Goal: Task Accomplishment & Management: Manage account settings

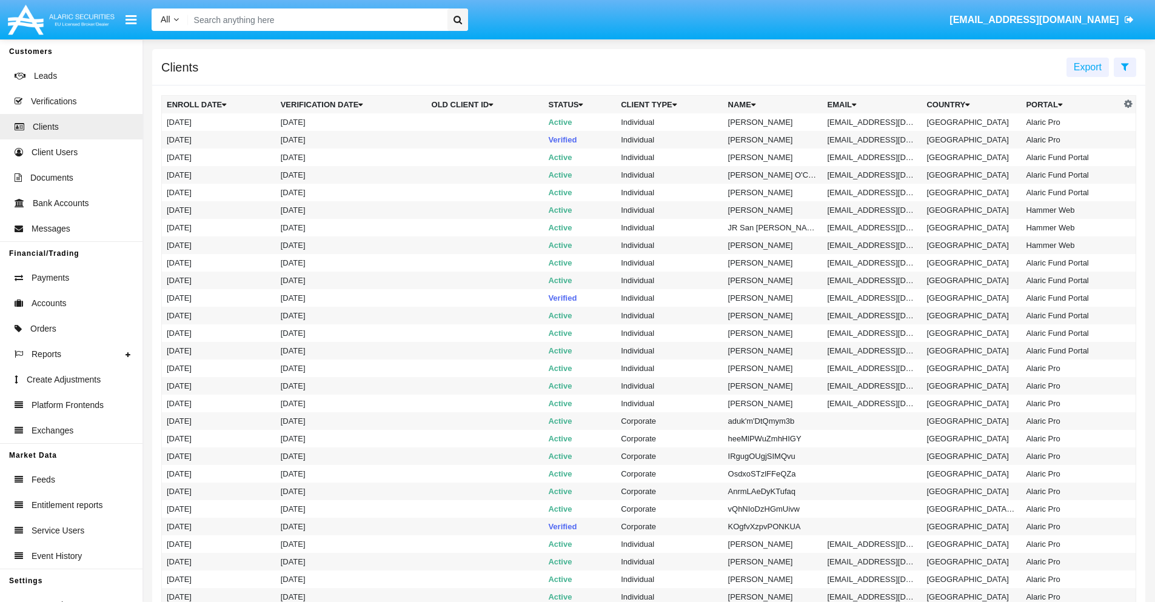
click at [1125, 66] on icon at bounding box center [1125, 67] width 8 height 10
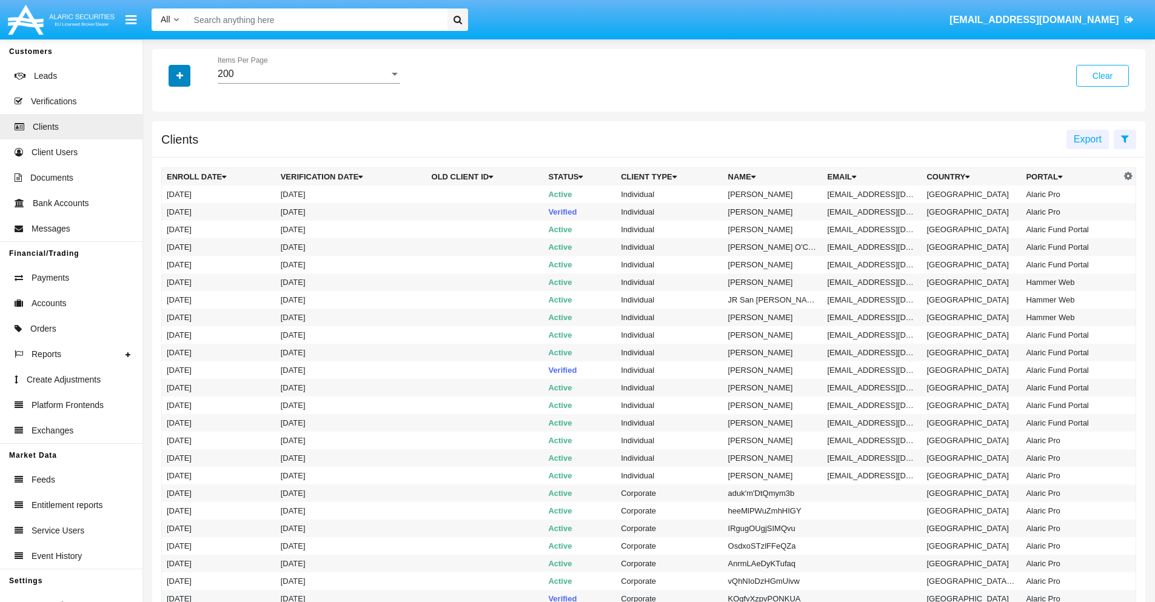
click at [179, 75] on icon "button" at bounding box center [179, 76] width 7 height 8
click at [189, 206] on span "Email" at bounding box center [188, 206] width 24 height 15
click at [167, 211] on input "Email" at bounding box center [166, 211] width 1 height 1
checkbox input "true"
click at [179, 75] on icon "button" at bounding box center [179, 76] width 7 height 8
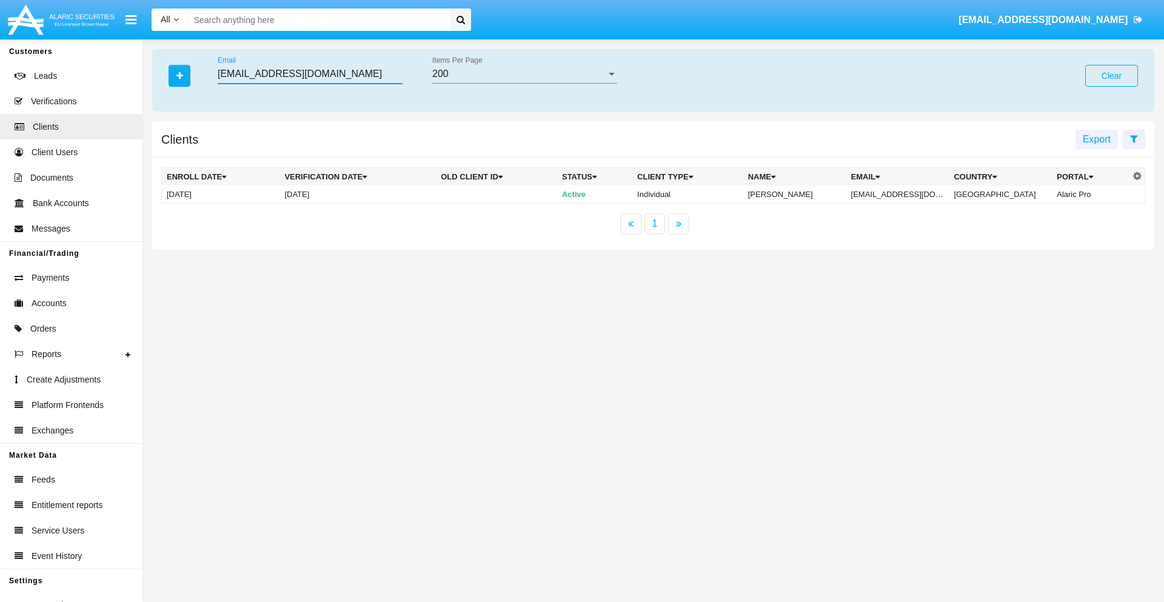
type input "bwzdtpm@k2-w.edu"
click at [906, 194] on td "bwzdtpm@k2-w.edu" at bounding box center [897, 195] width 103 height 18
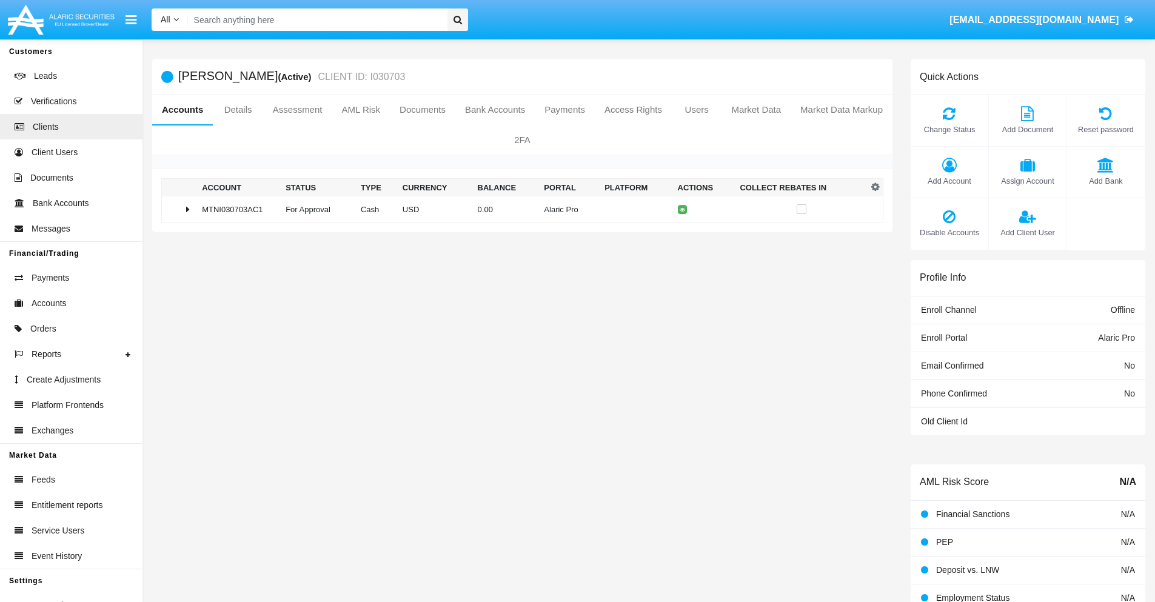
click at [1105, 181] on span "Add Bank" at bounding box center [1105, 181] width 65 height 12
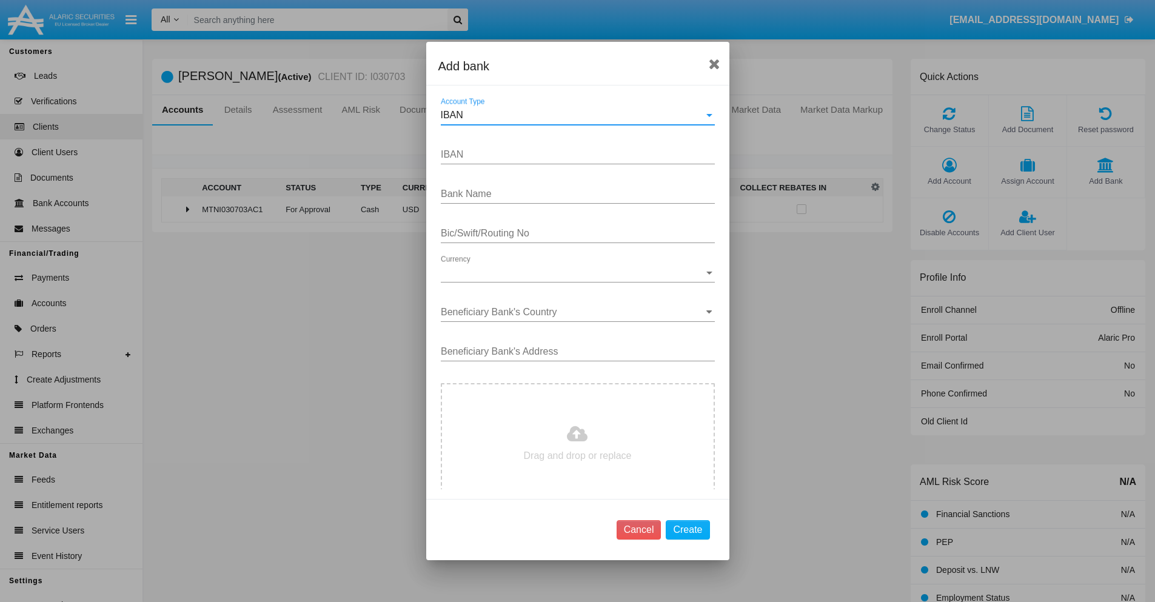
click at [573, 115] on div "IBAN" at bounding box center [572, 115] width 263 height 11
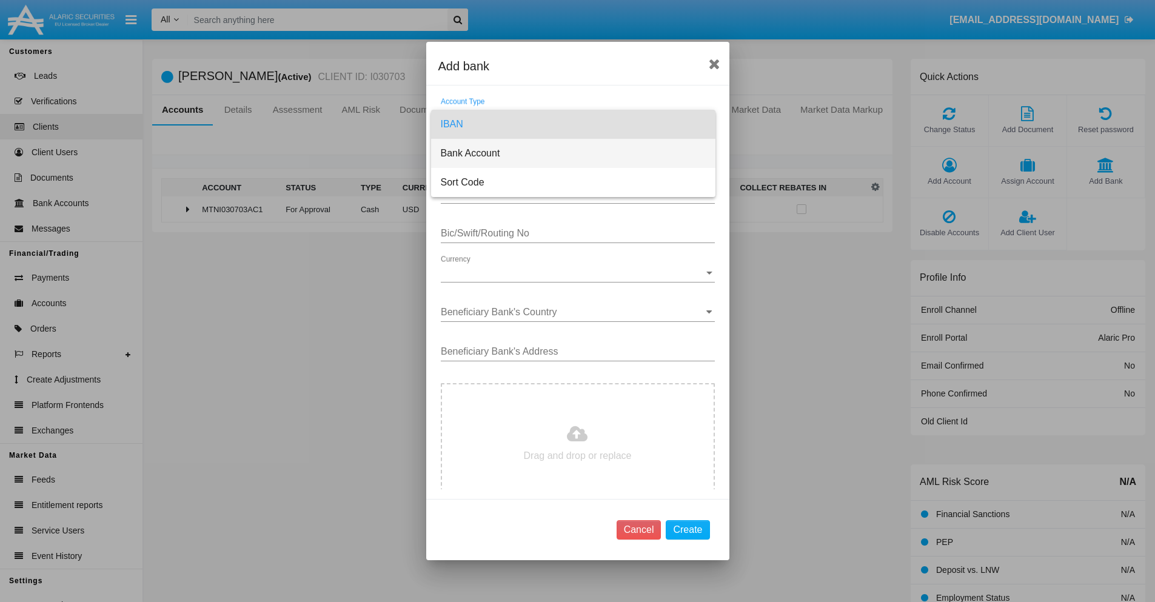
click at [573, 153] on span "Bank Account" at bounding box center [573, 153] width 265 height 29
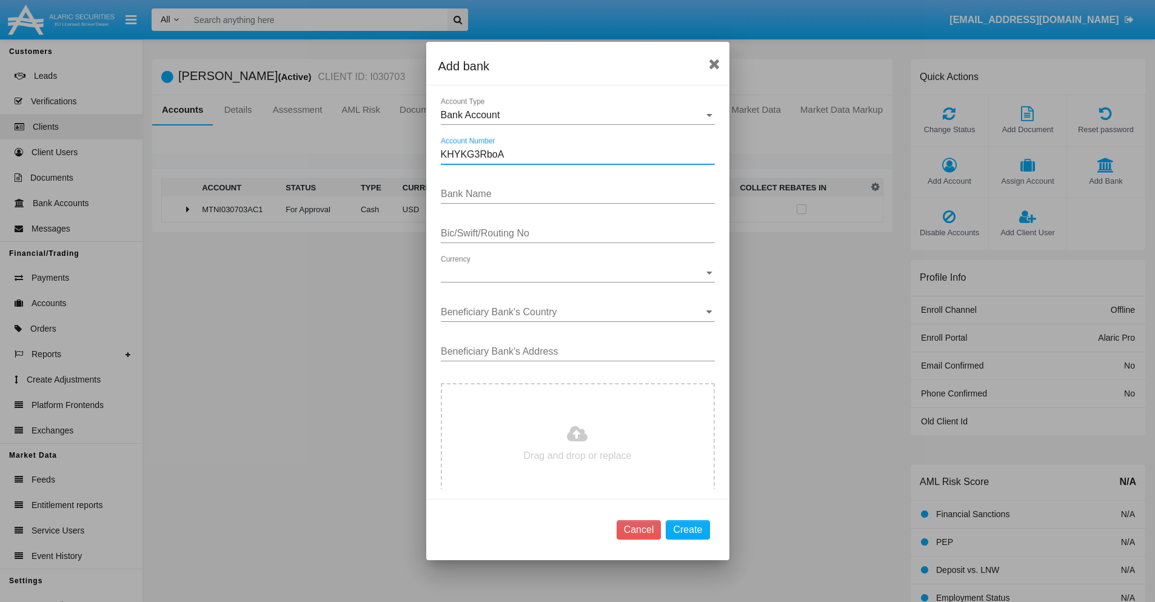
type input "KHYKG3RboA"
type input "YAyCNBtxbkmxric"
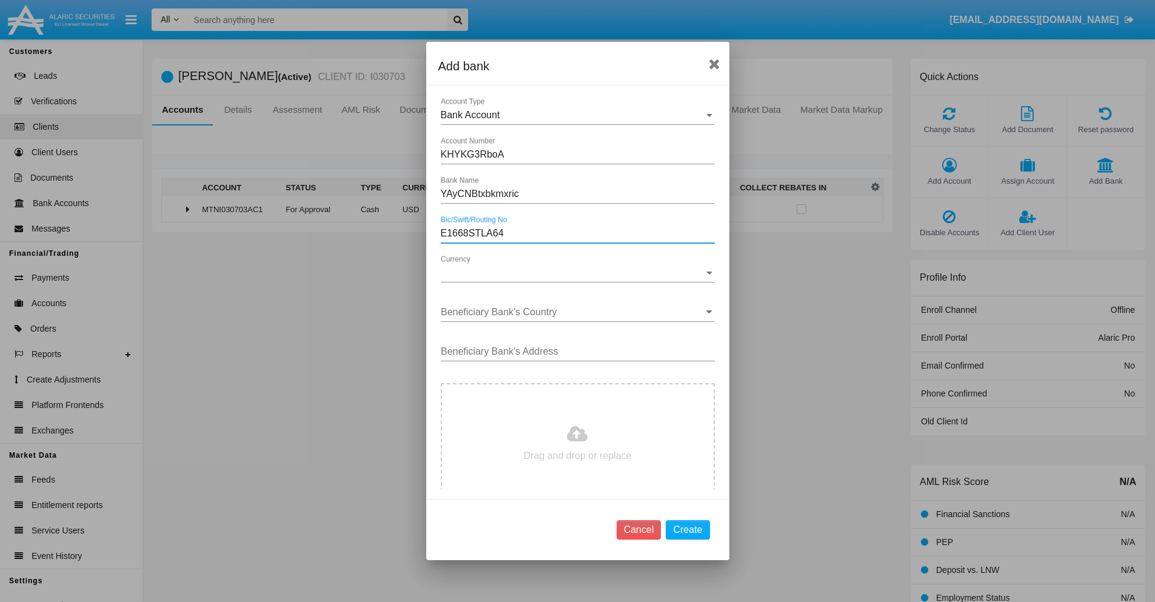
type input "E1668STLA64"
click at [573, 273] on span "Currency" at bounding box center [572, 272] width 263 height 11
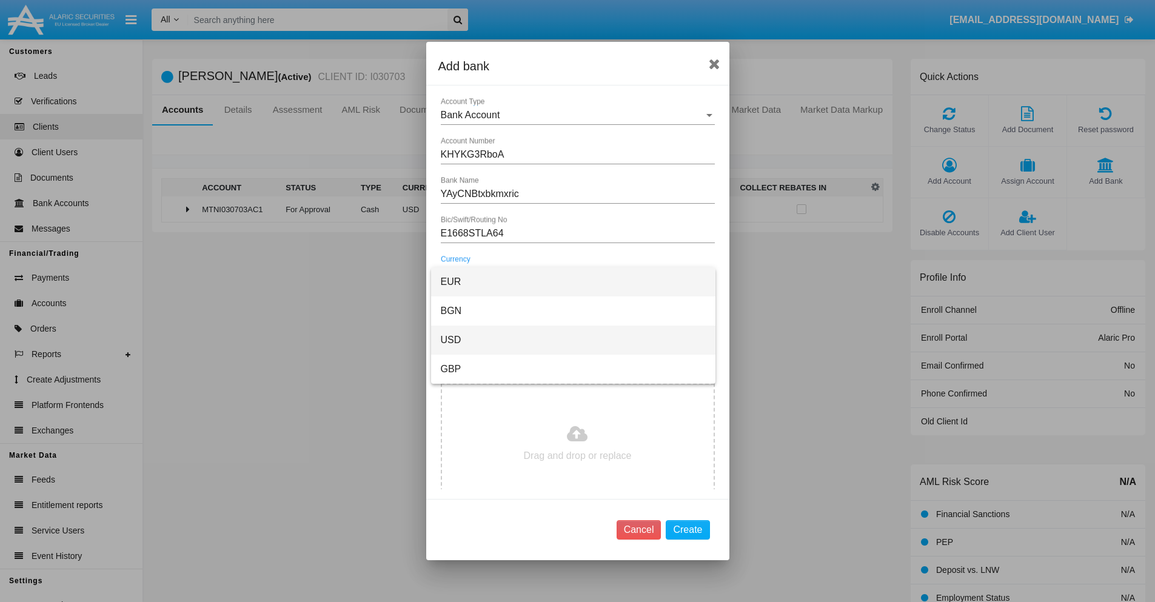
click at [573, 340] on span "USD" at bounding box center [573, 340] width 265 height 29
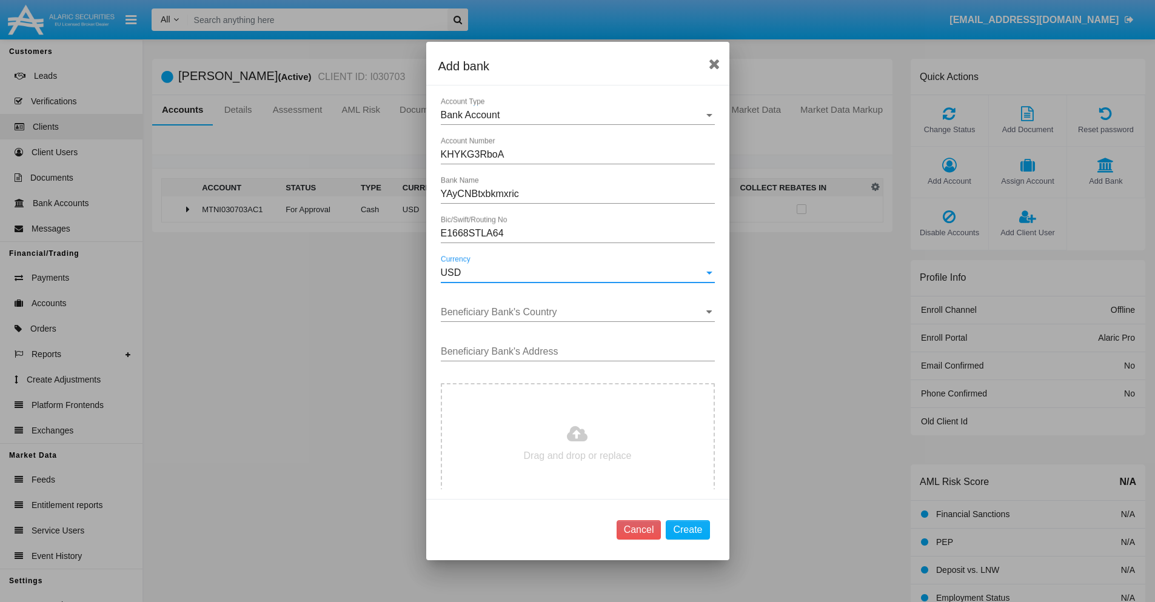
click at [573, 312] on input "Beneficiary Bank's Country" at bounding box center [578, 312] width 274 height 11
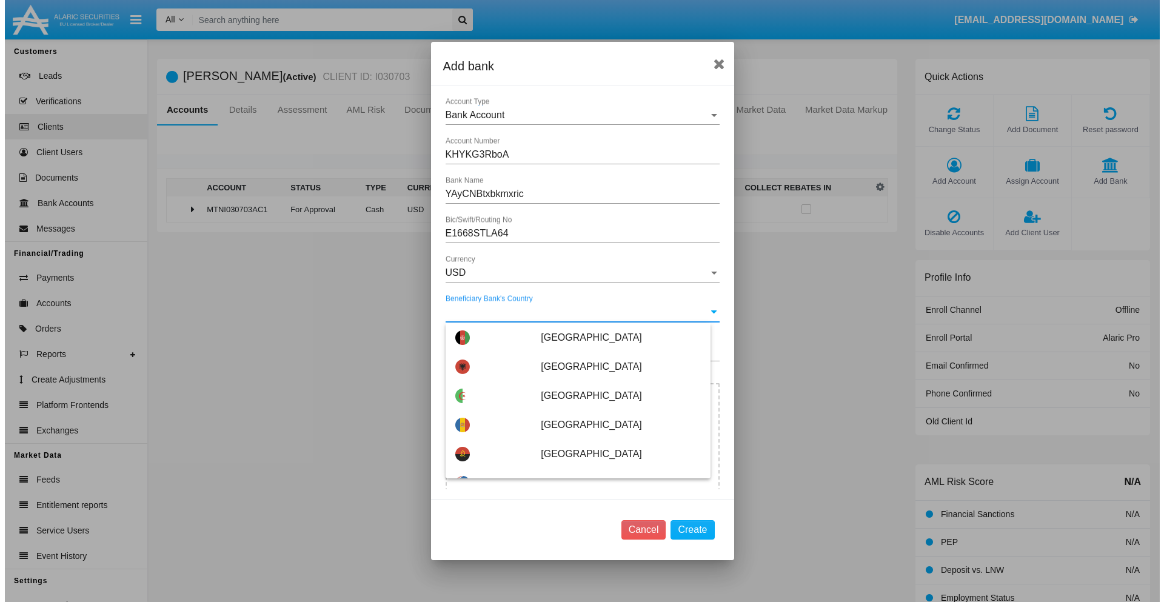
scroll to position [572, 0]
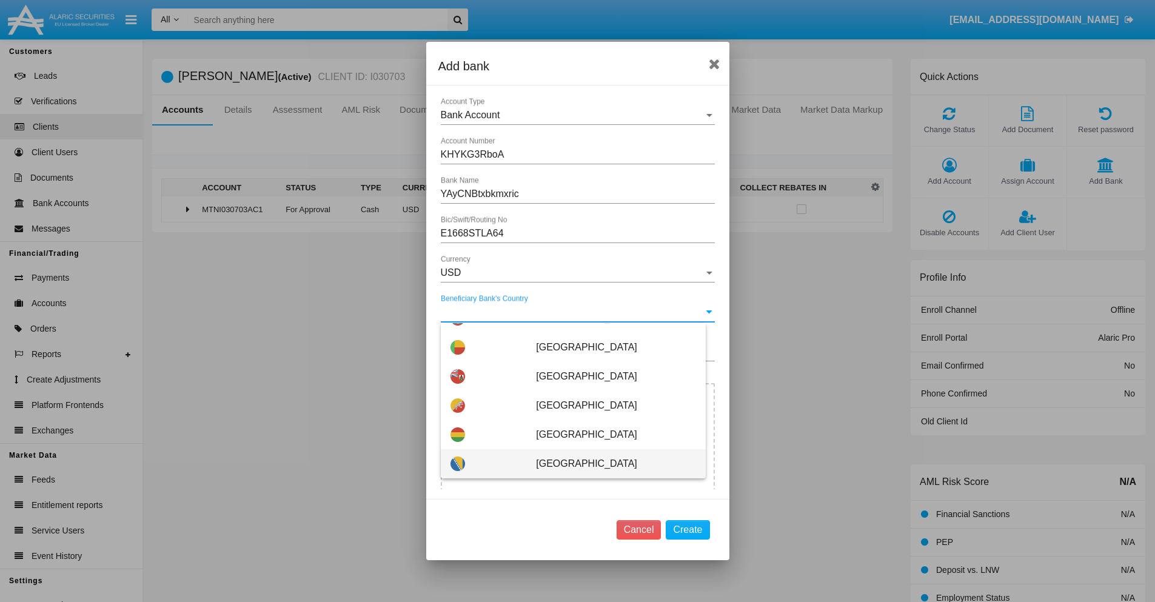
click at [609, 464] on span "Bosnia and Herzegovina" at bounding box center [615, 463] width 159 height 29
type input "Bosnia and Herzegovina"
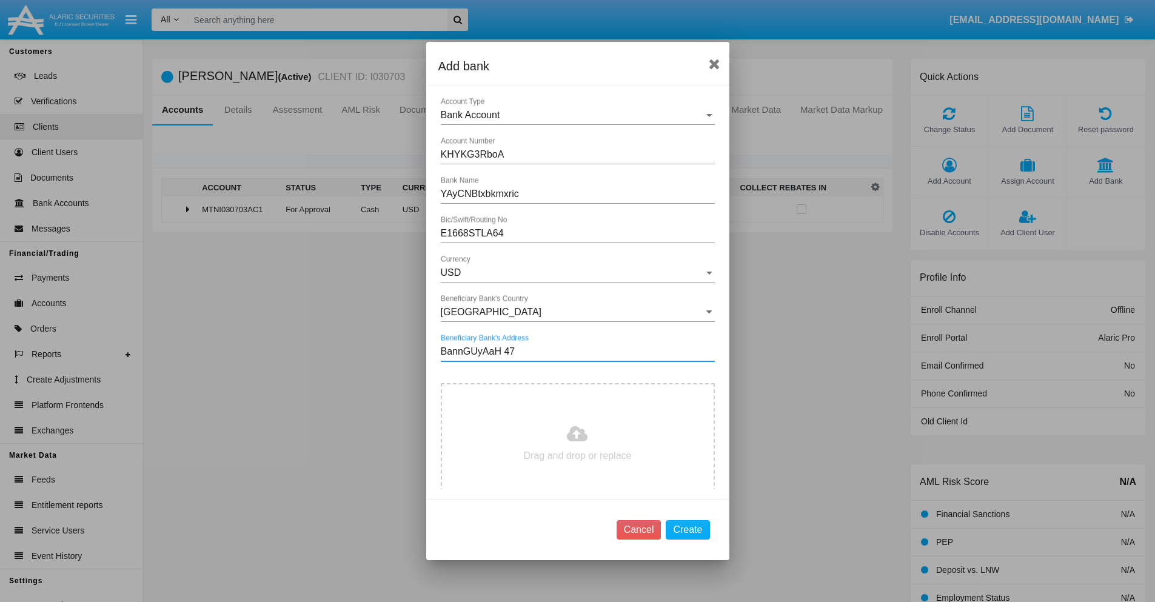
type input "BannGUyAaH 474"
type input "C:\fakepath\bank-statement.png"
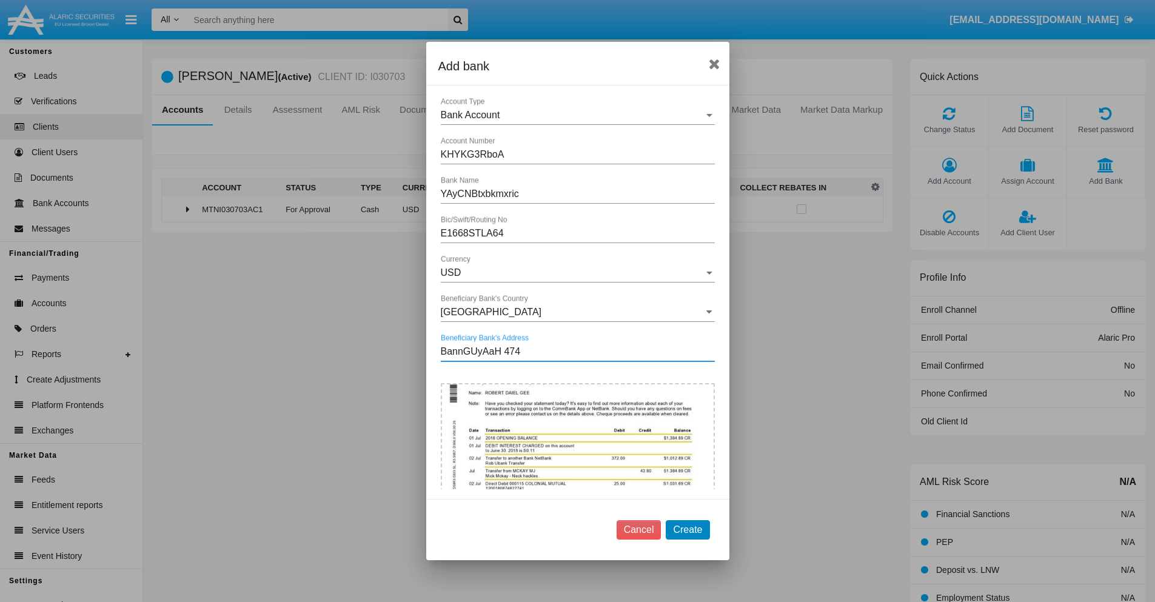
click at [688, 529] on button "Create" at bounding box center [688, 529] width 44 height 19
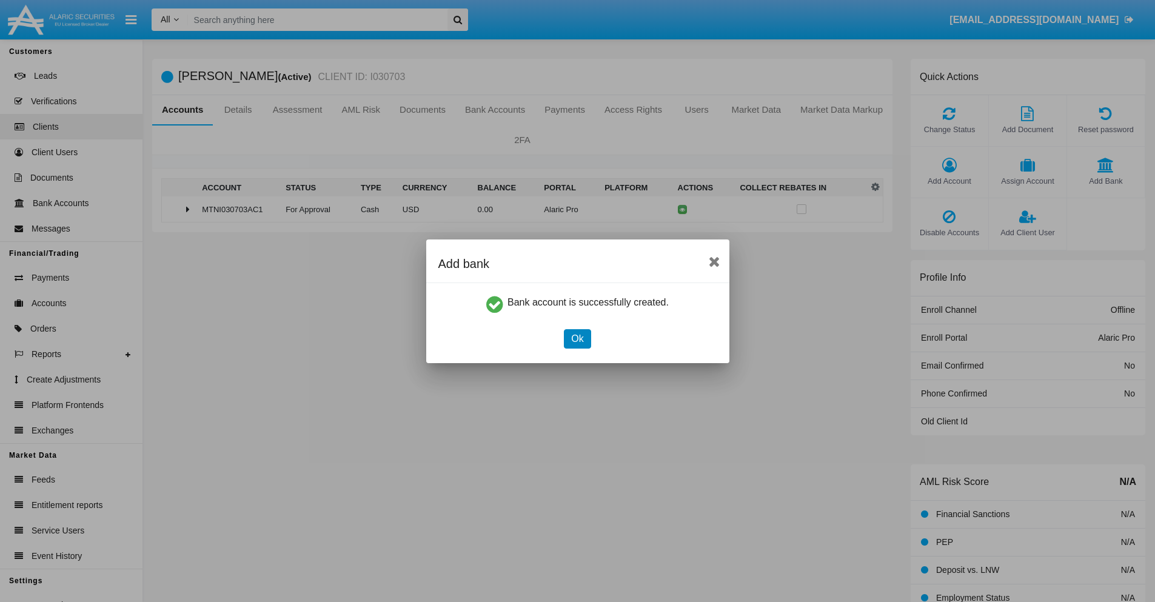
click at [577, 338] on button "Ok" at bounding box center [577, 338] width 27 height 19
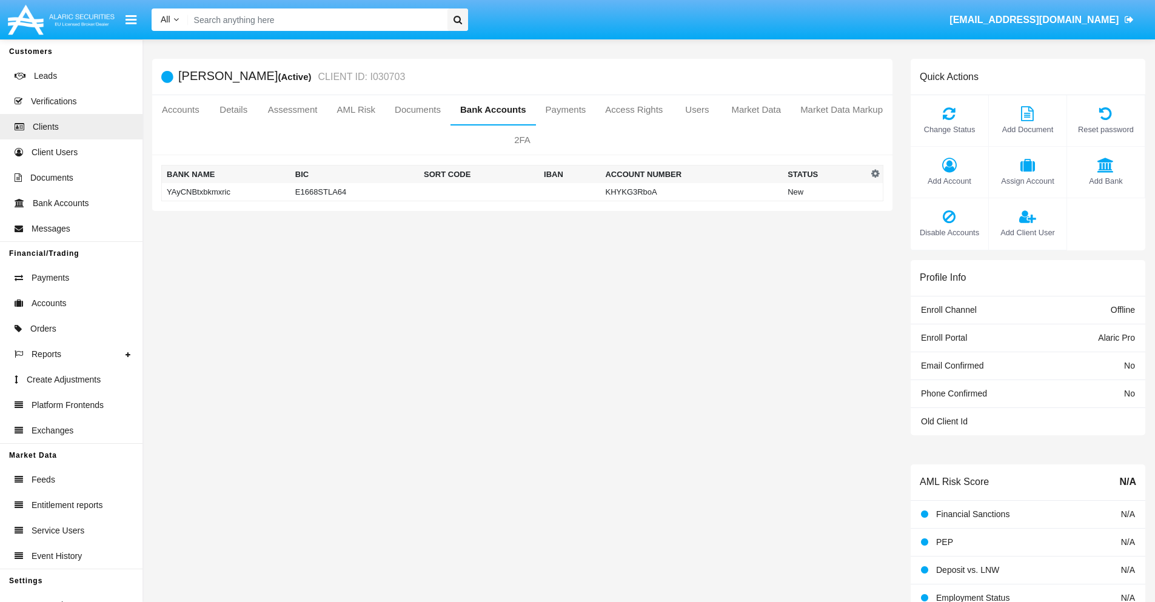
click at [226, 192] on td "YAyCNBtxbkmxric" at bounding box center [226, 192] width 129 height 18
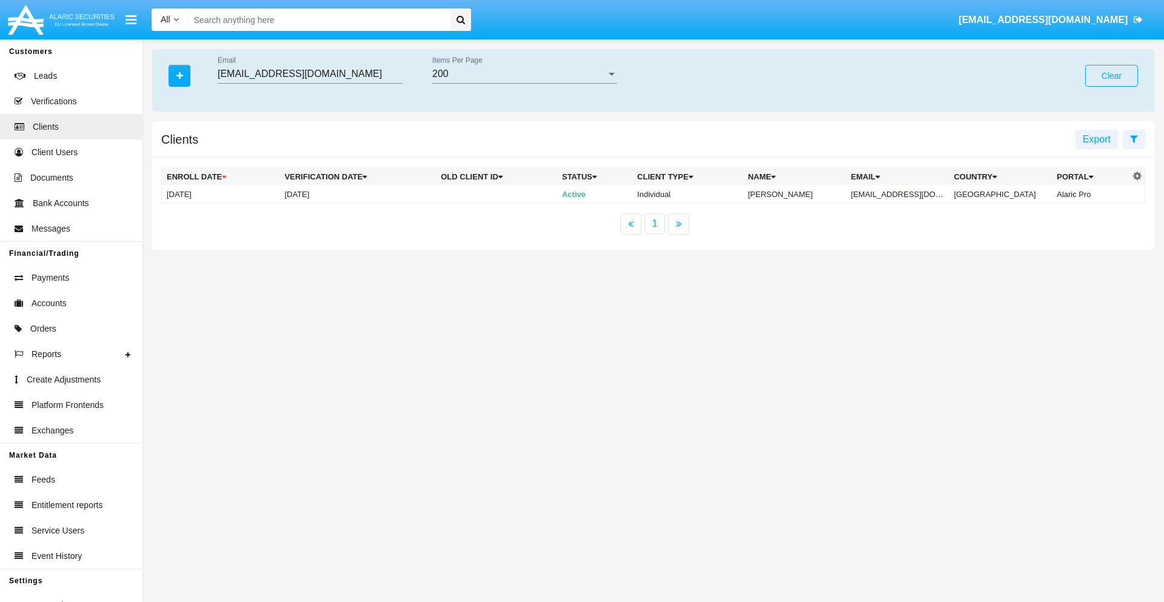
click at [1111, 76] on button "Clear" at bounding box center [1111, 76] width 53 height 22
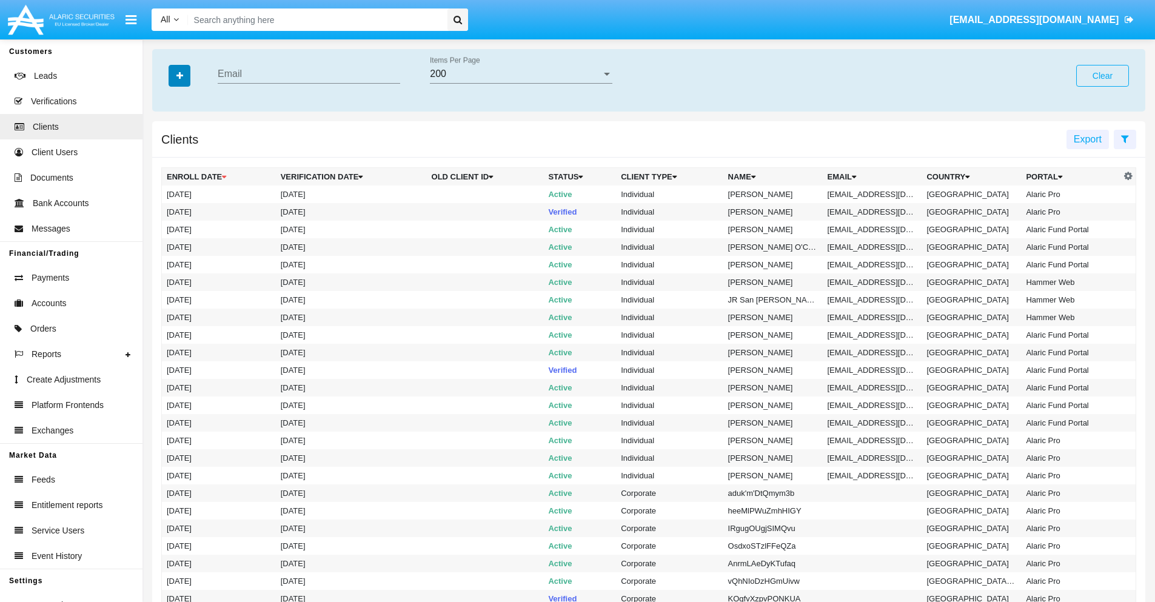
click at [179, 75] on icon "button" at bounding box center [179, 76] width 7 height 8
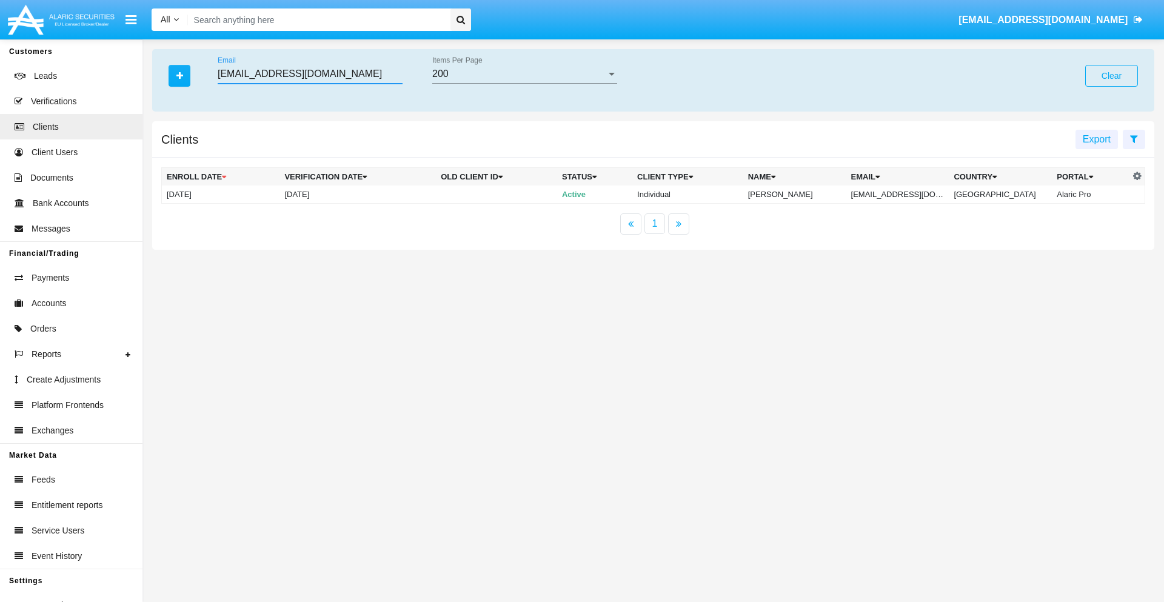
type input "bwzdtpm@k2-w.edu"
click at [906, 194] on td "bwzdtpm@k2-w.edu" at bounding box center [897, 195] width 103 height 18
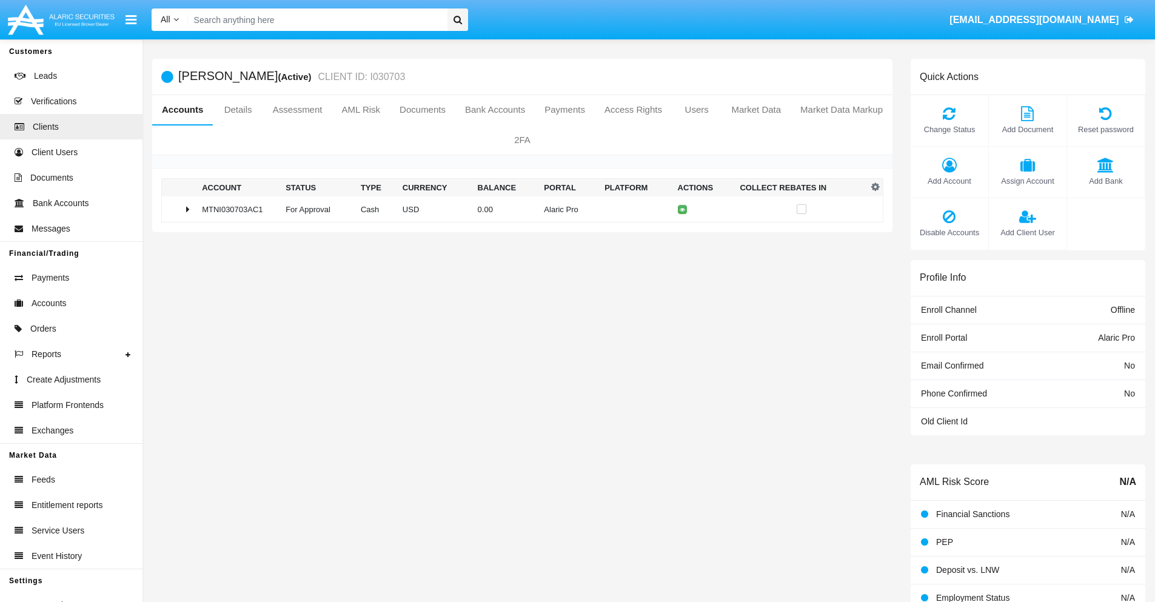
click at [1105, 181] on span "Add Bank" at bounding box center [1105, 181] width 65 height 12
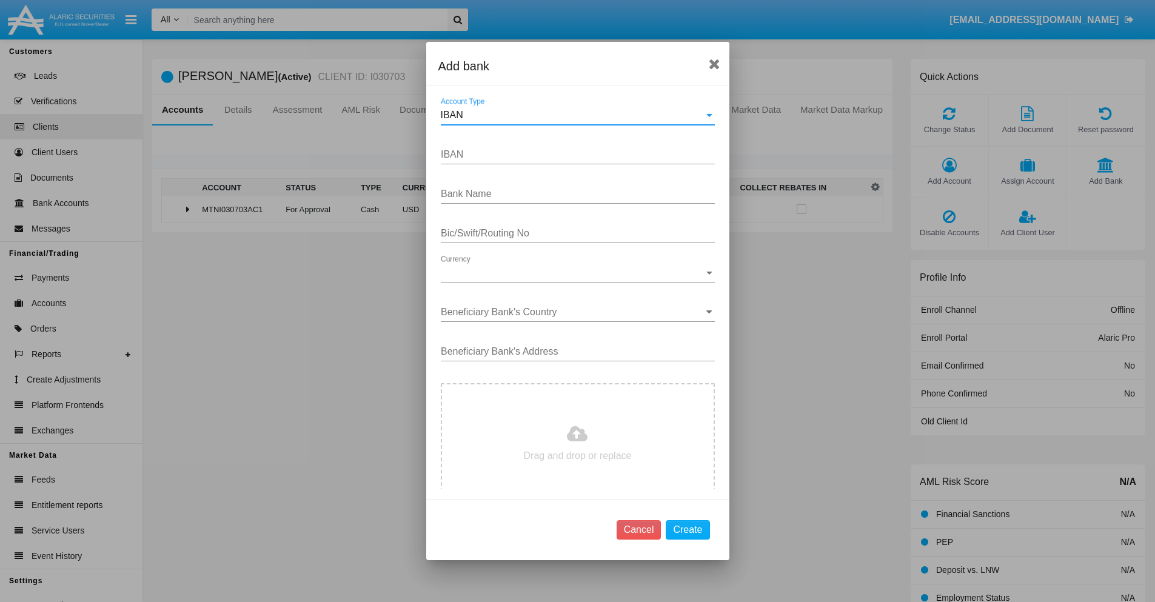
click at [573, 115] on div "IBAN" at bounding box center [572, 115] width 263 height 11
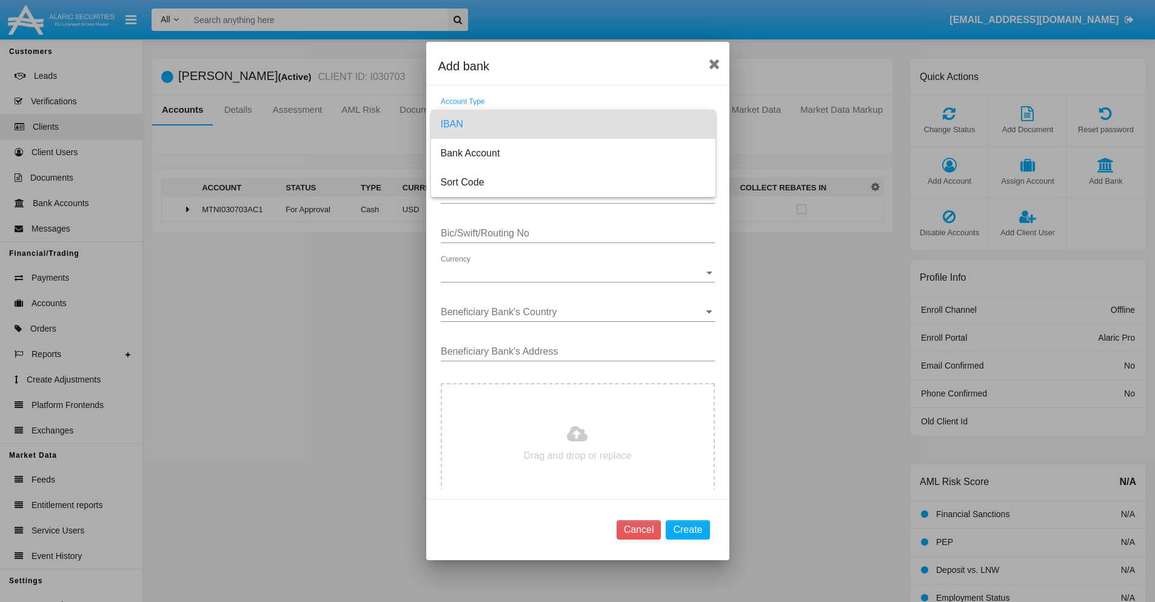
click at [573, 124] on span "IBAN" at bounding box center [573, 124] width 265 height 29
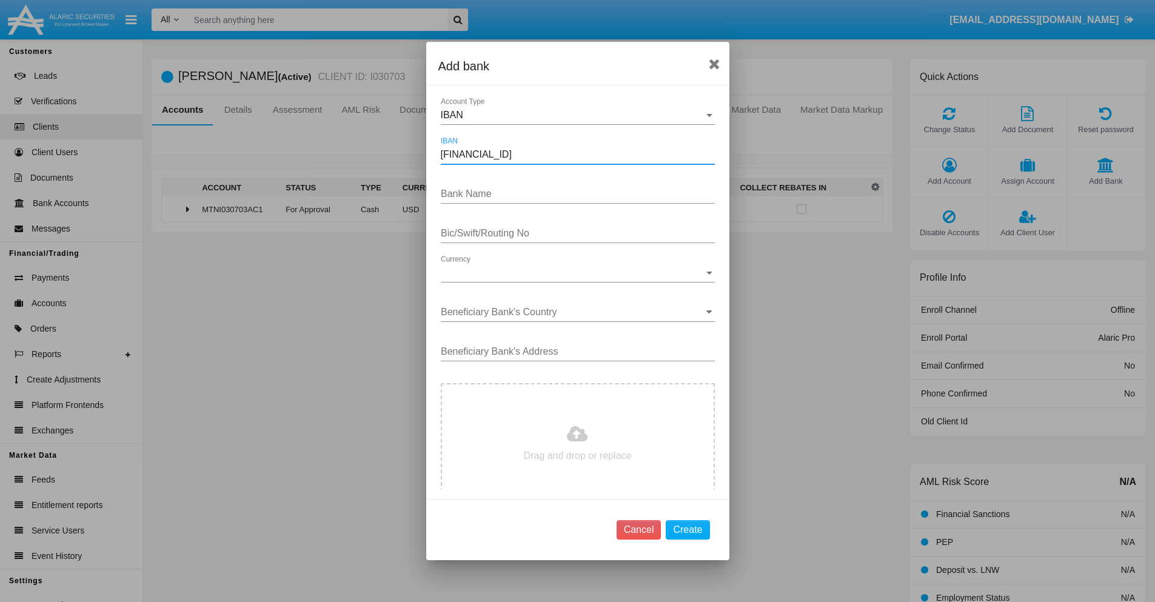
type input "DE31500105175143186793"
type input "pSDTSRYWWGRWbwb"
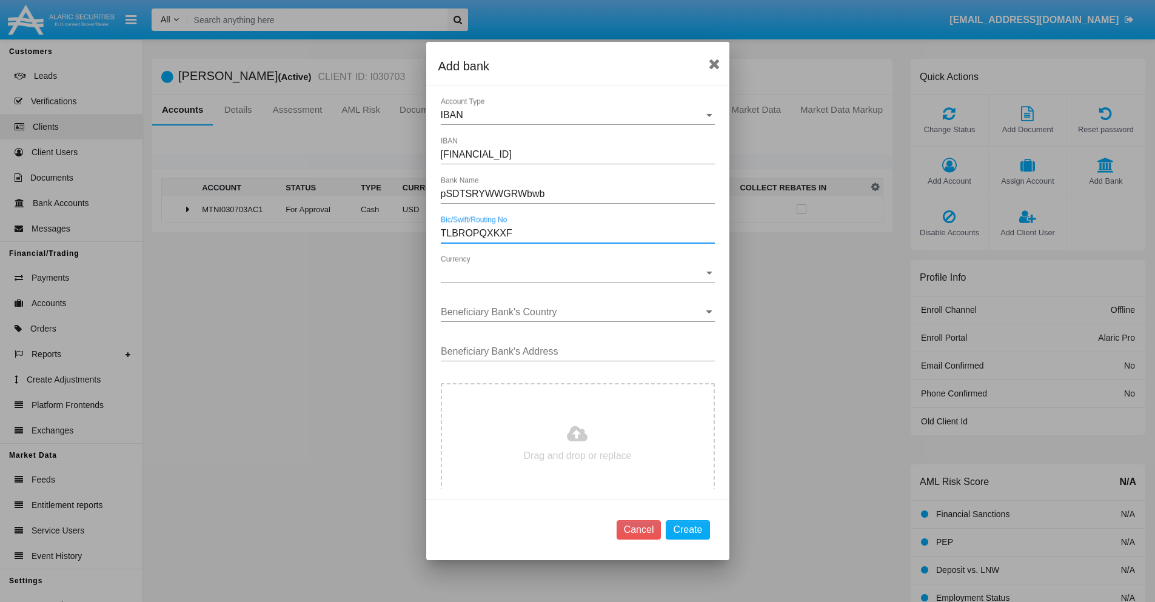
type input "TLBROPQXKXF"
click at [573, 273] on span "Currency" at bounding box center [572, 272] width 263 height 11
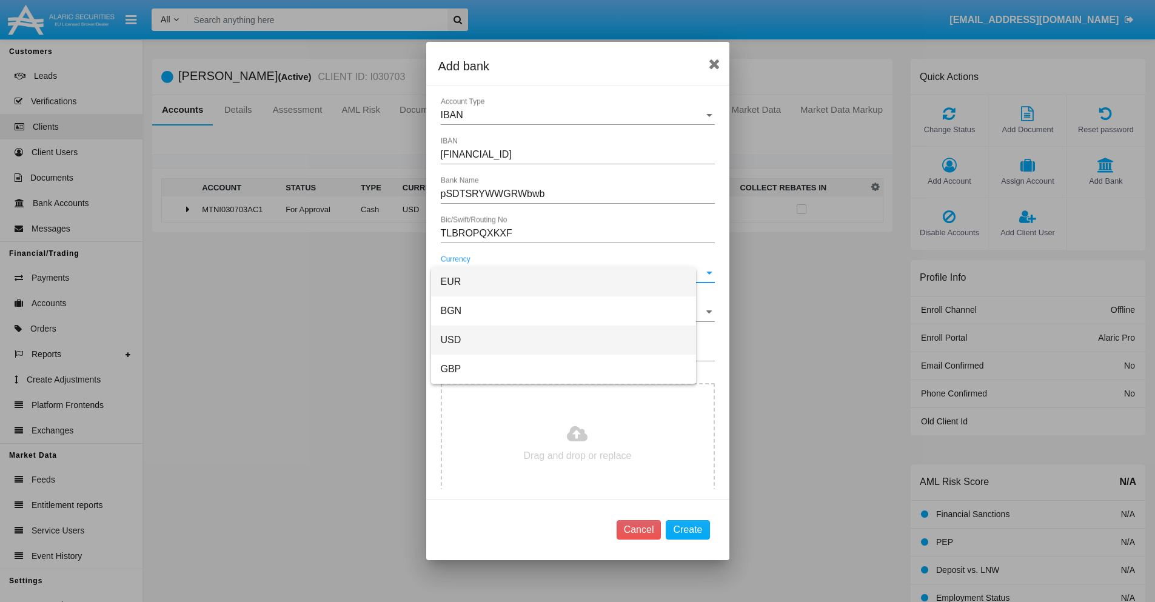
click at [573, 340] on span "USD" at bounding box center [564, 340] width 246 height 29
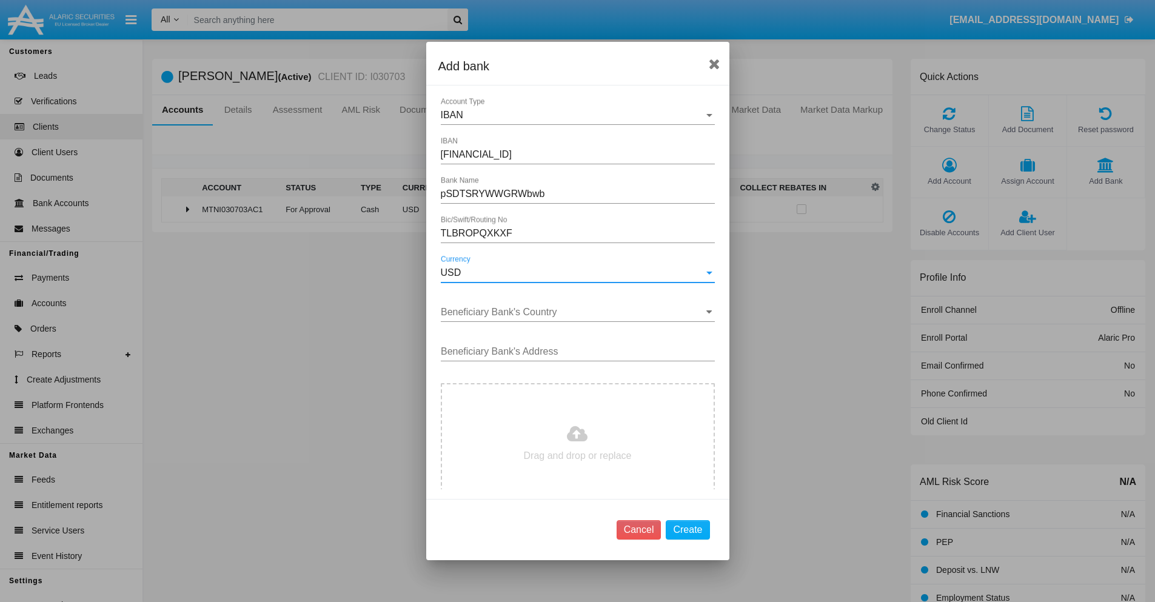
click at [573, 312] on input "Beneficiary Bank's Country" at bounding box center [578, 312] width 274 height 11
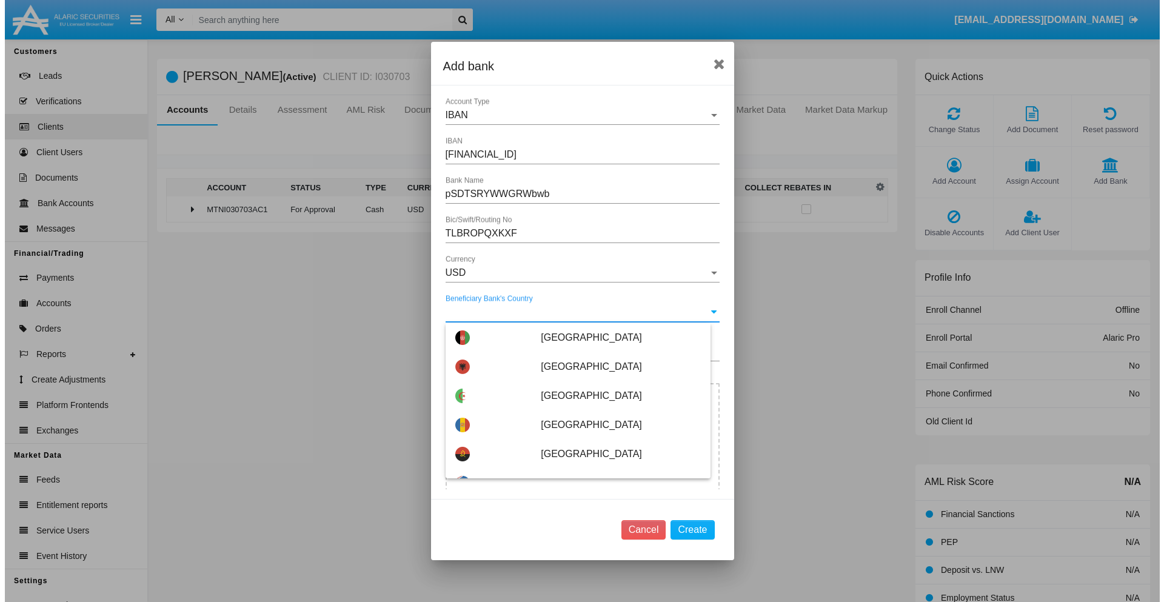
scroll to position [5724, 0]
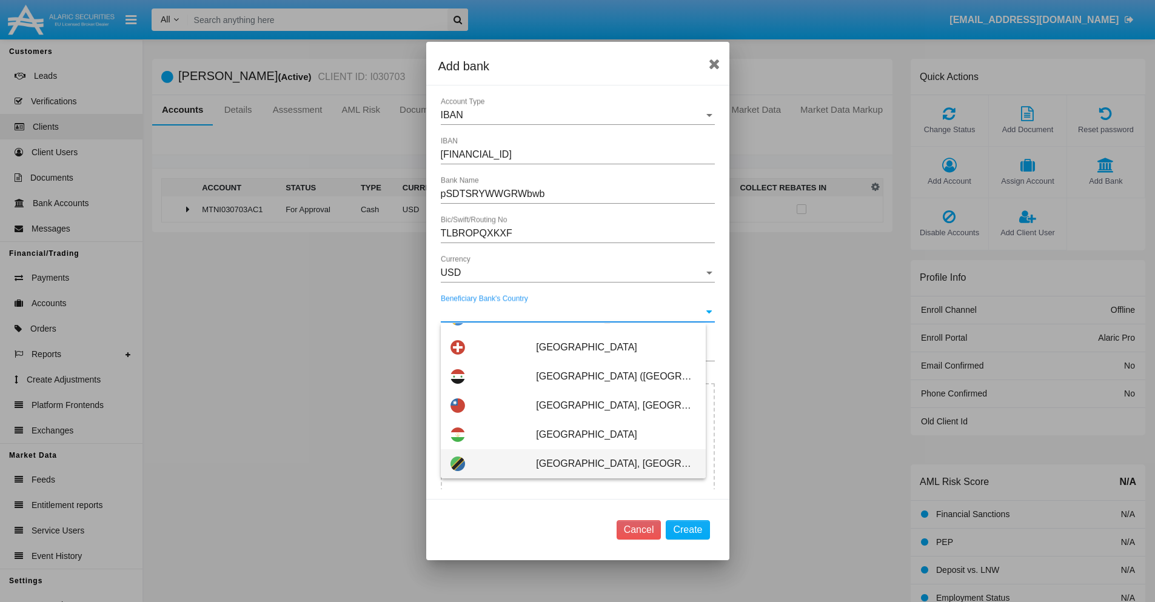
click at [609, 464] on span "Tanzania, United Republic of" at bounding box center [615, 463] width 159 height 29
type input "Tanzania, United Republic of"
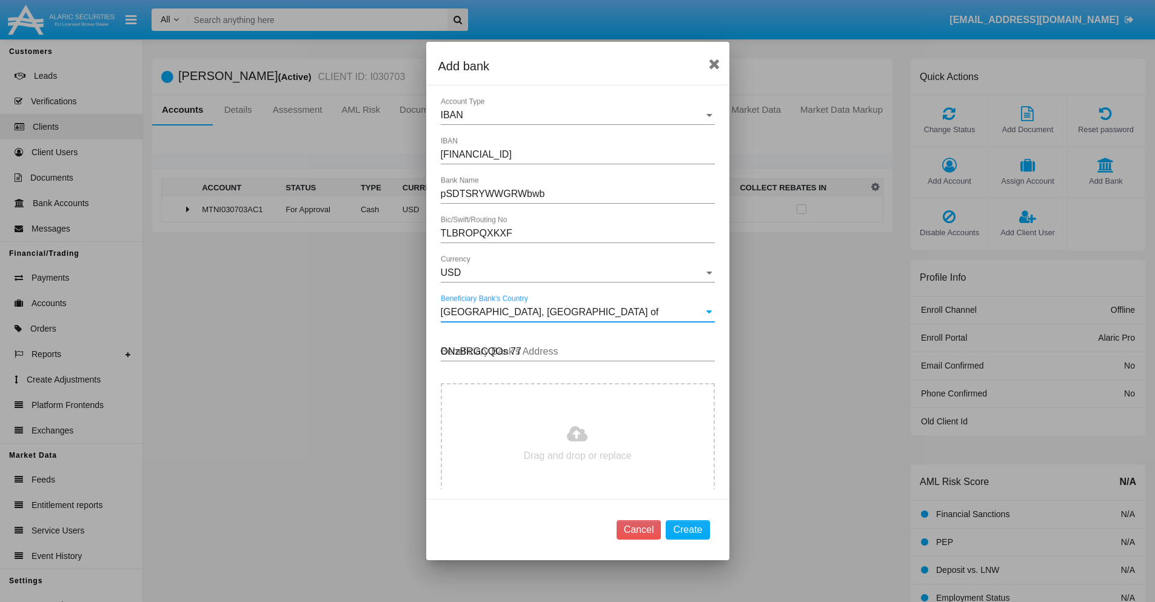
type input "ONzBRGCQOs 778"
type input "C:\fakepath\bank-statement.png"
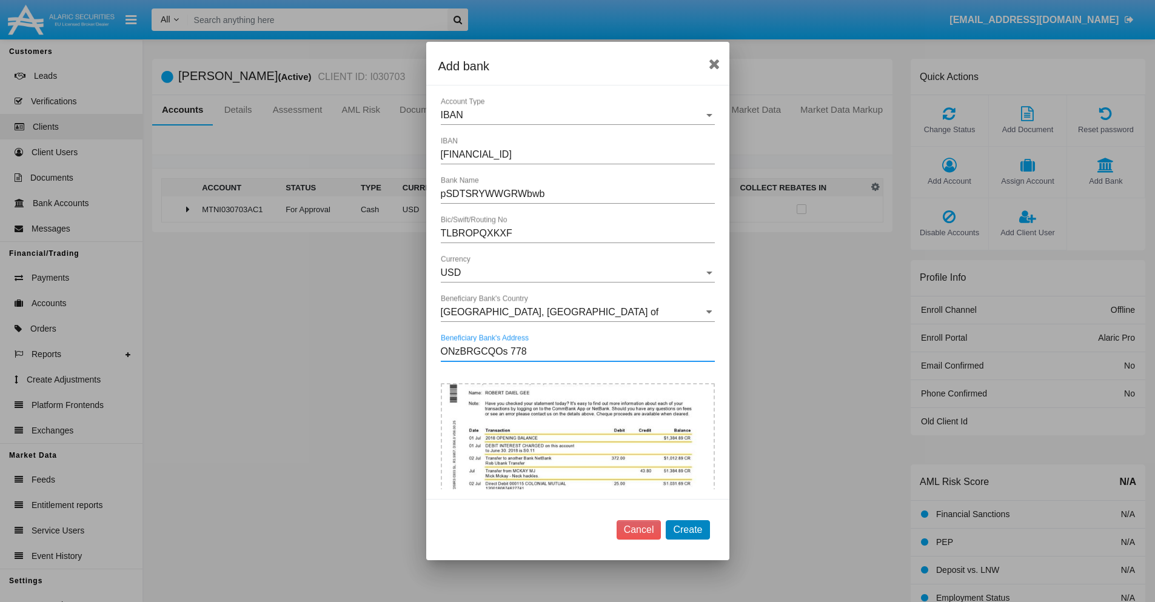
click at [688, 529] on button "Create" at bounding box center [688, 529] width 44 height 19
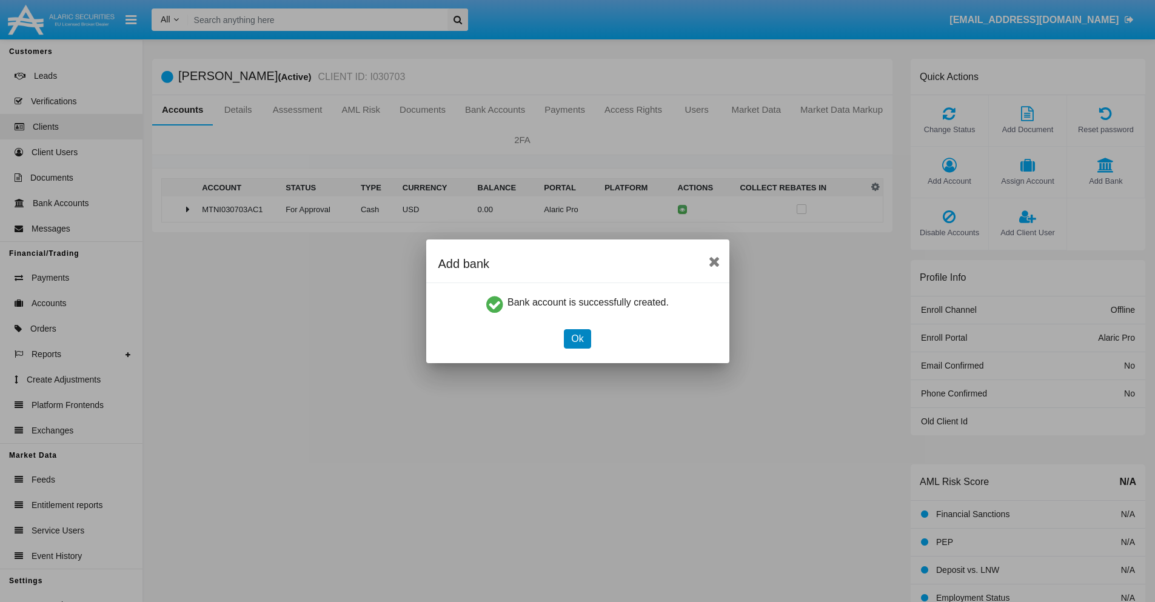
click at [577, 338] on button "Ok" at bounding box center [577, 338] width 27 height 19
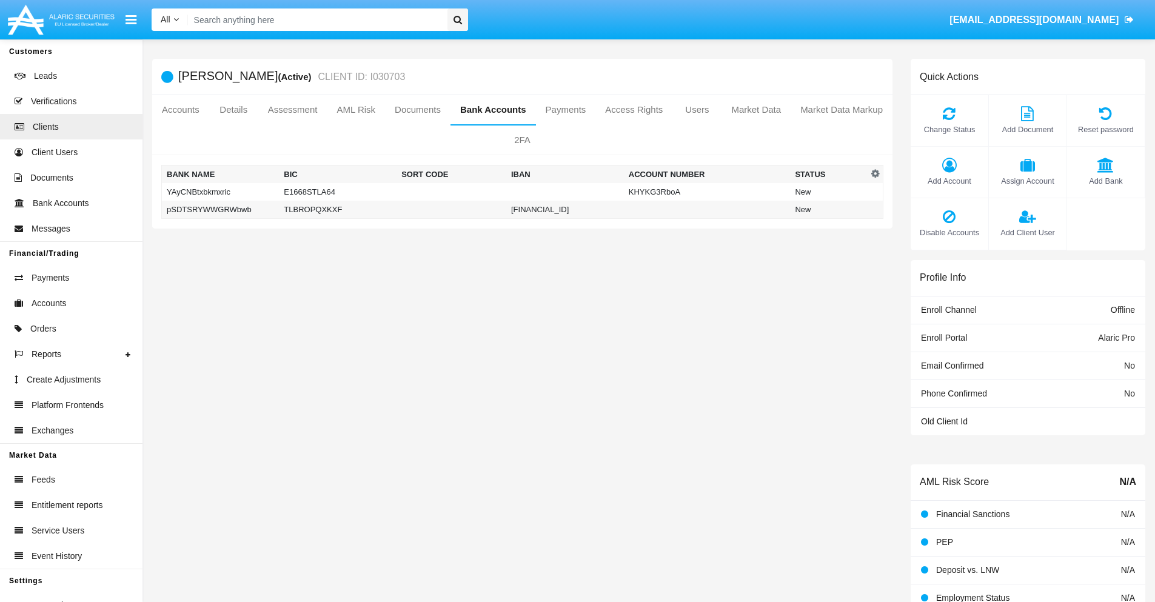
click at [220, 209] on td "pSDTSRYWWGRWbwb" at bounding box center [221, 210] width 118 height 18
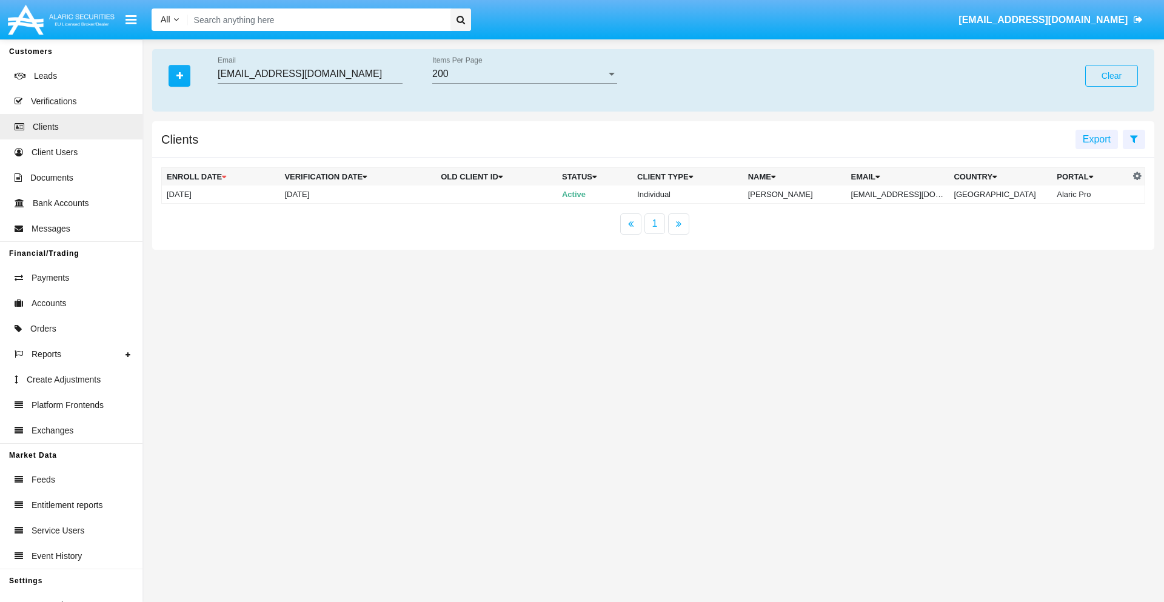
click at [1111, 76] on button "Clear" at bounding box center [1111, 76] width 53 height 22
click at [179, 75] on icon "button" at bounding box center [179, 76] width 7 height 8
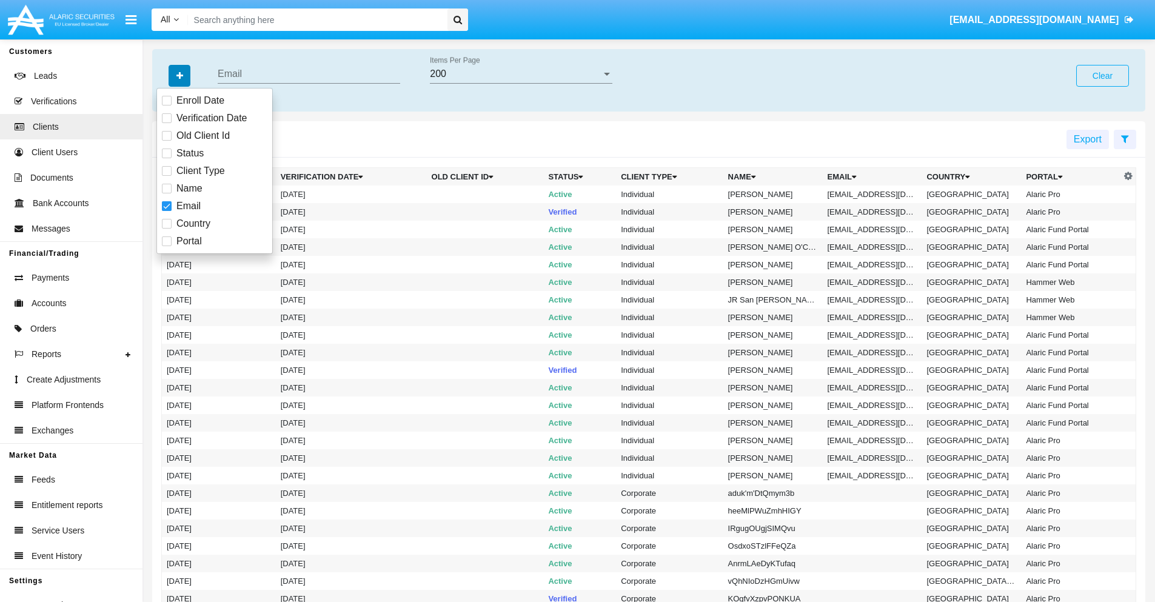
click at [179, 75] on icon "button" at bounding box center [179, 76] width 7 height 8
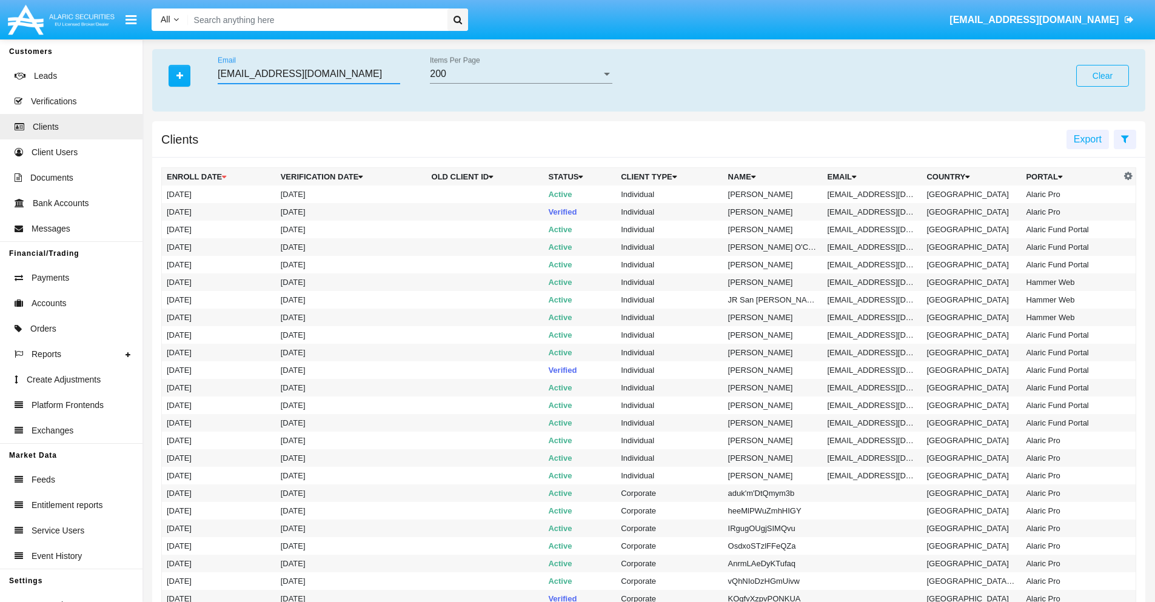
type input "[EMAIL_ADDRESS][DOMAIN_NAME]"
click at [877, 194] on td "[EMAIL_ADDRESS][DOMAIN_NAME]" at bounding box center [872, 195] width 99 height 18
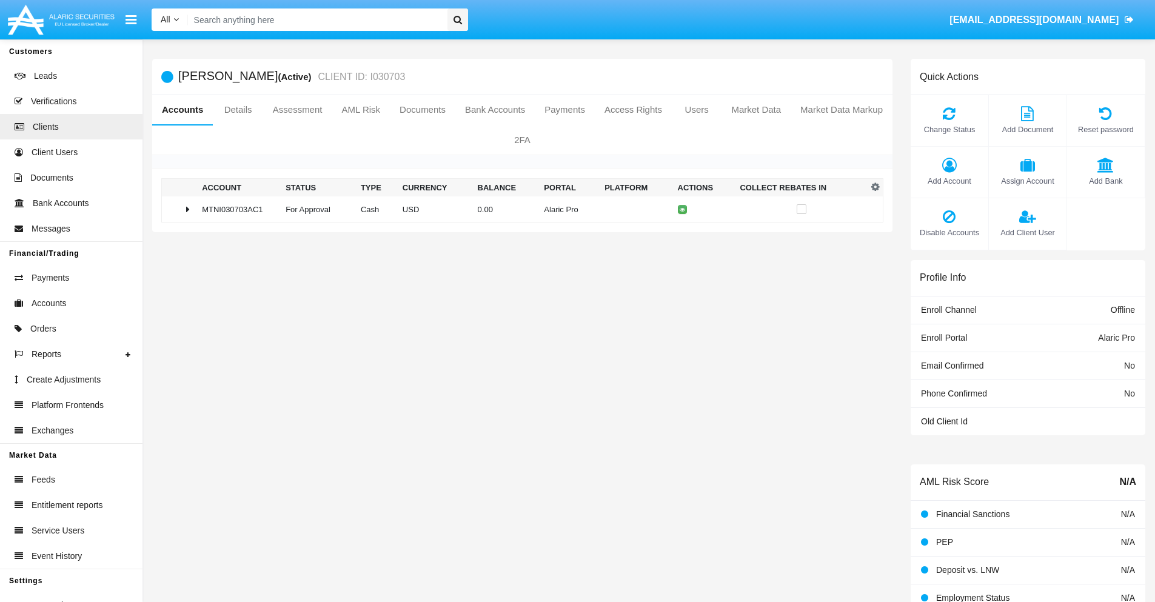
click at [1105, 181] on span "Add Bank" at bounding box center [1105, 181] width 65 height 12
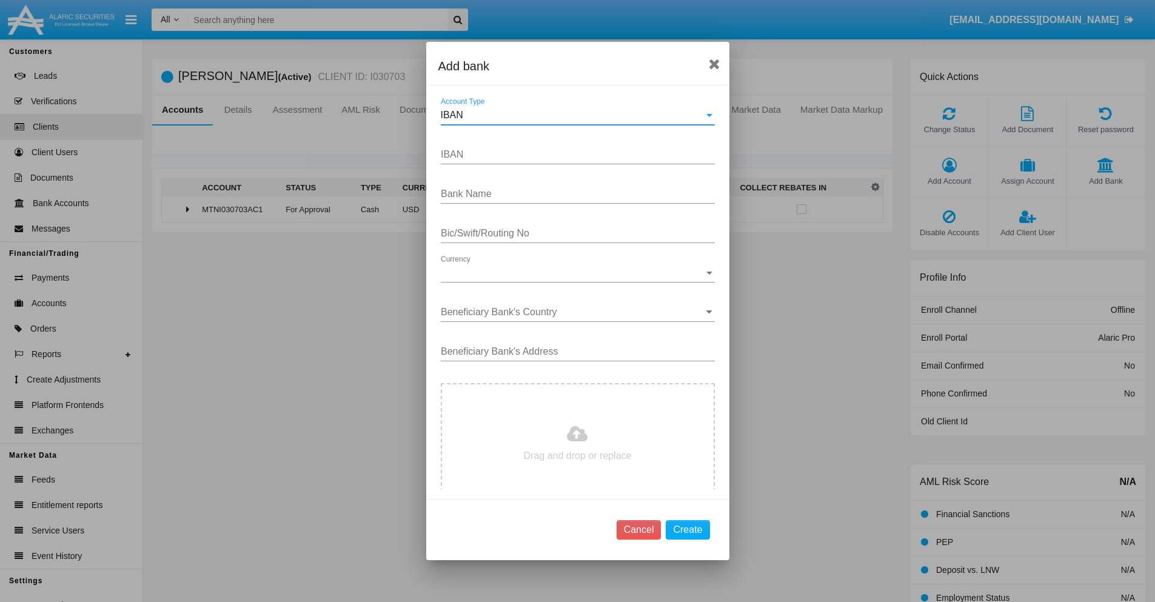
click at [573, 115] on div "IBAN" at bounding box center [572, 115] width 263 height 11
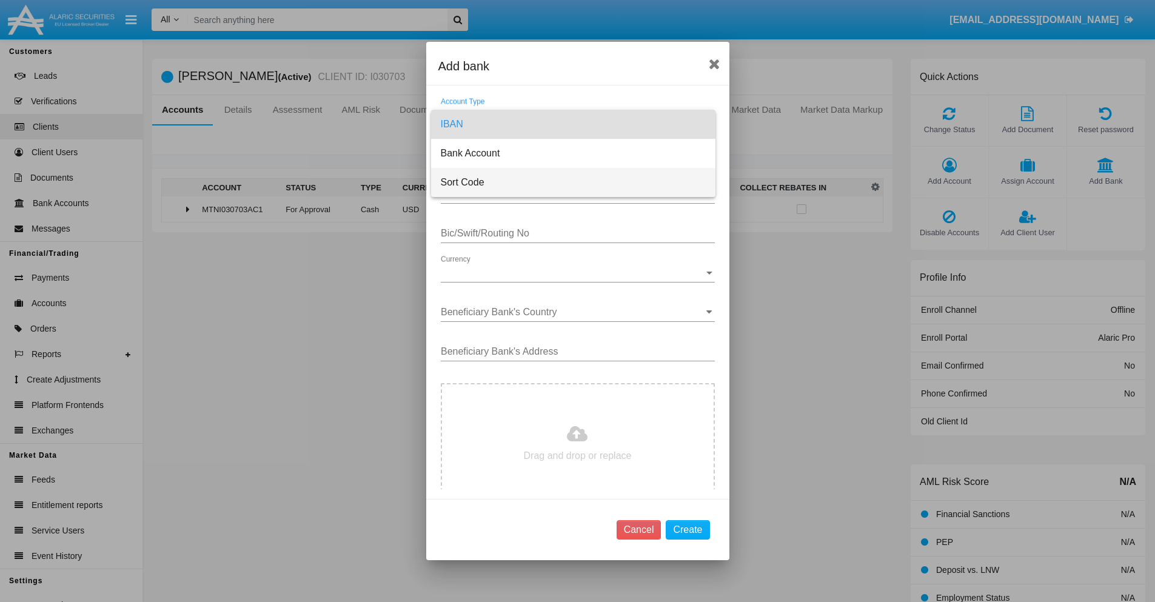
click at [573, 183] on span "Sort Code" at bounding box center [573, 182] width 265 height 29
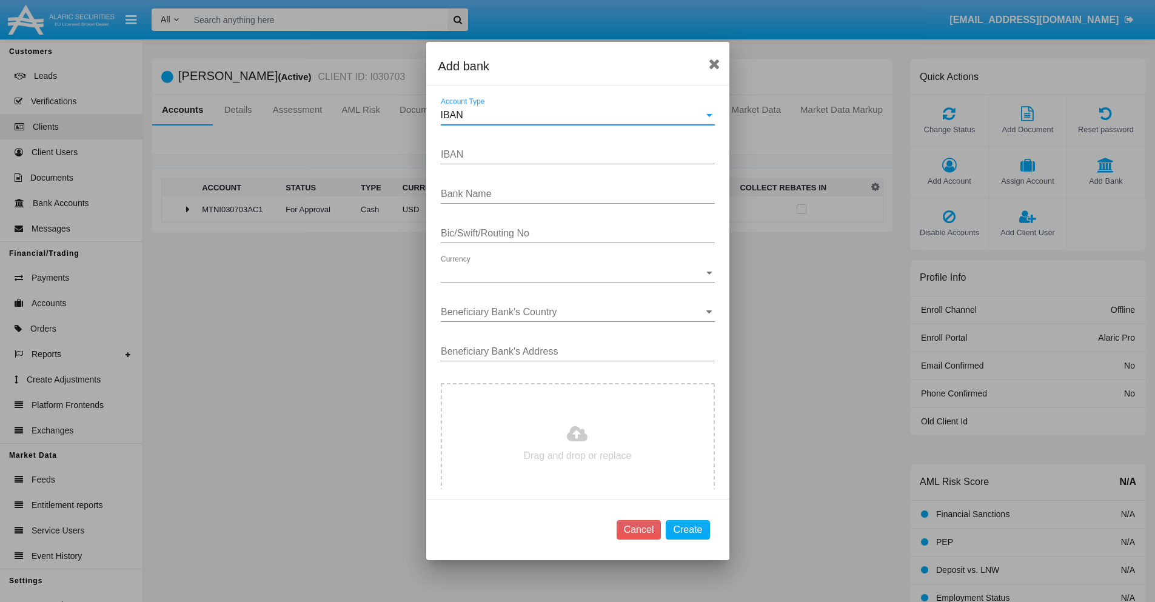
type input "United Kingdom"
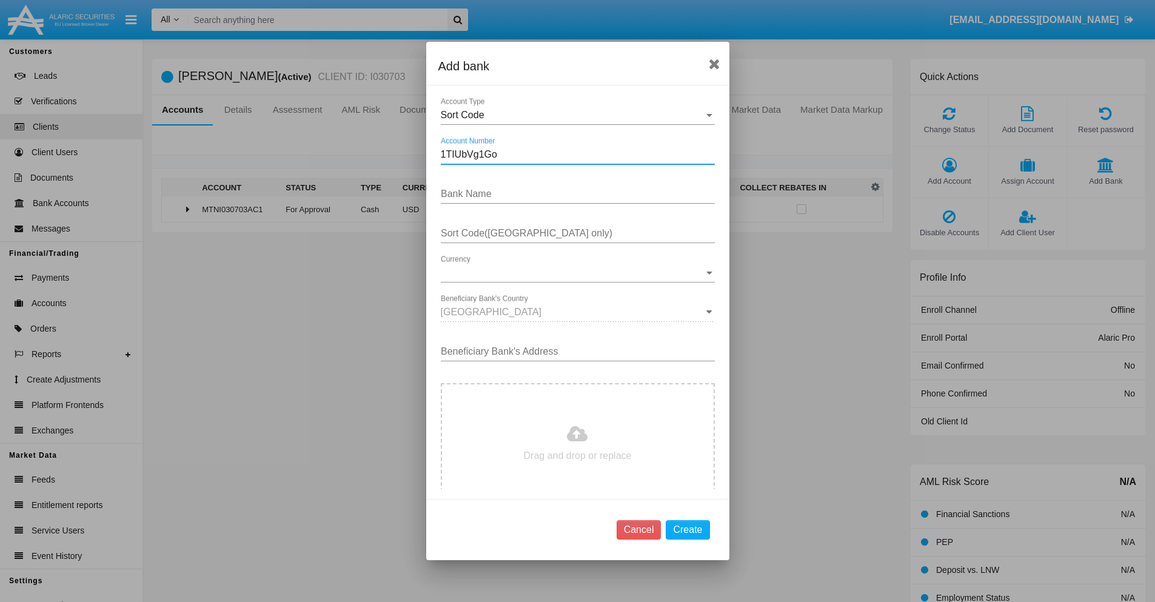
type input "1TIUbVg1Go"
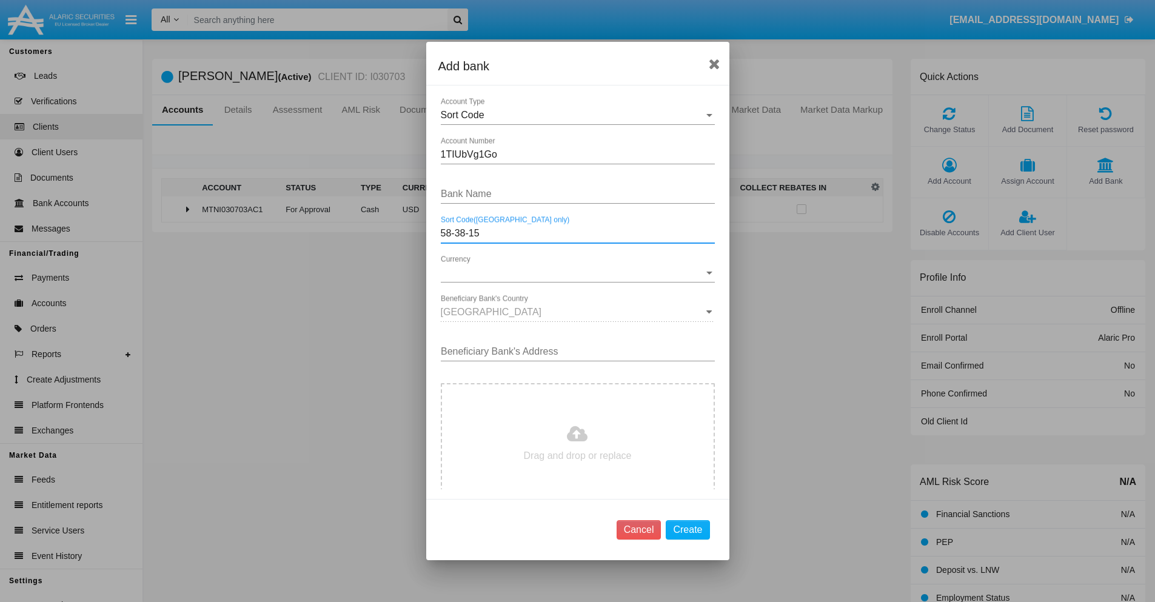
type input "58-38-15"
type input "sMJvyyNCQvrJrxk"
click at [573, 273] on span "Currency" at bounding box center [572, 272] width 263 height 11
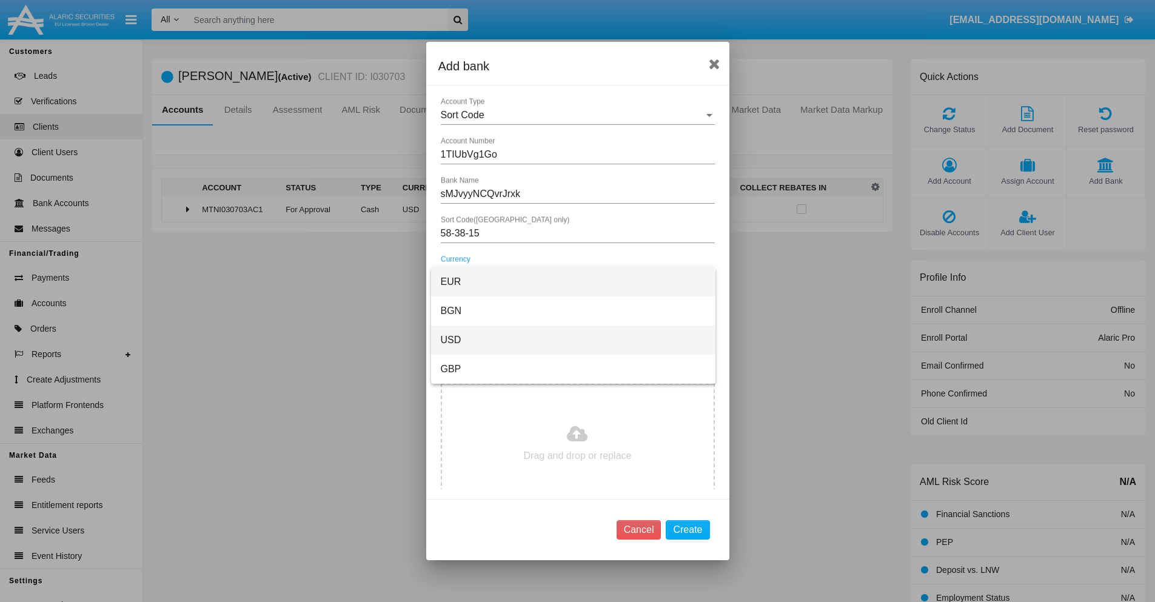
click at [573, 340] on span "USD" at bounding box center [573, 340] width 265 height 29
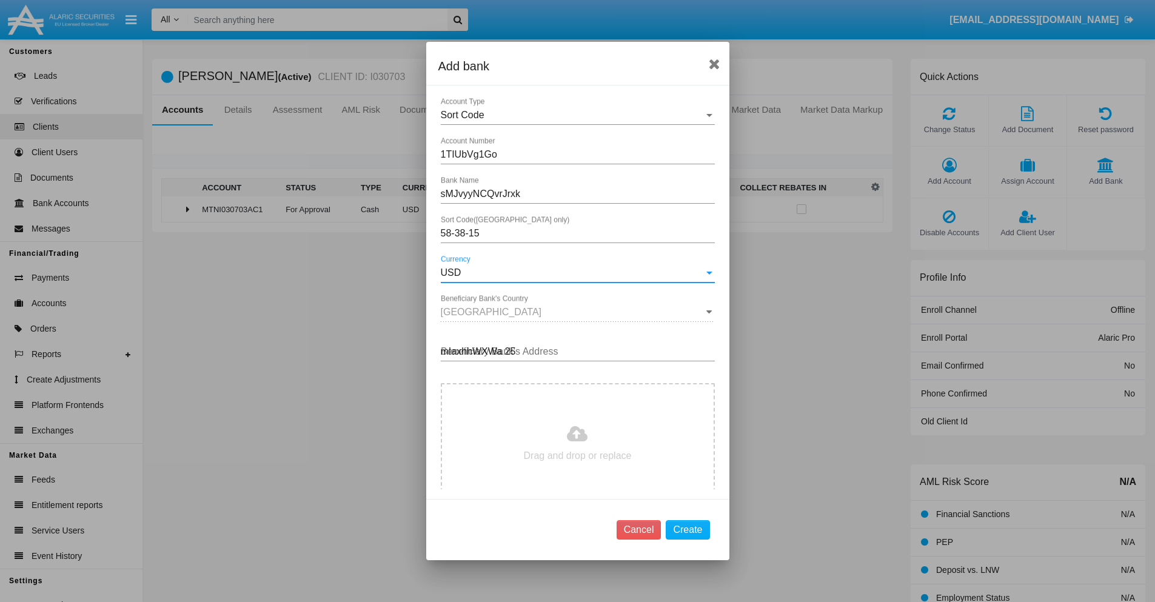
type input "mIaxhhWXWa 259"
type input "C:\fakepath\bank-statement.png"
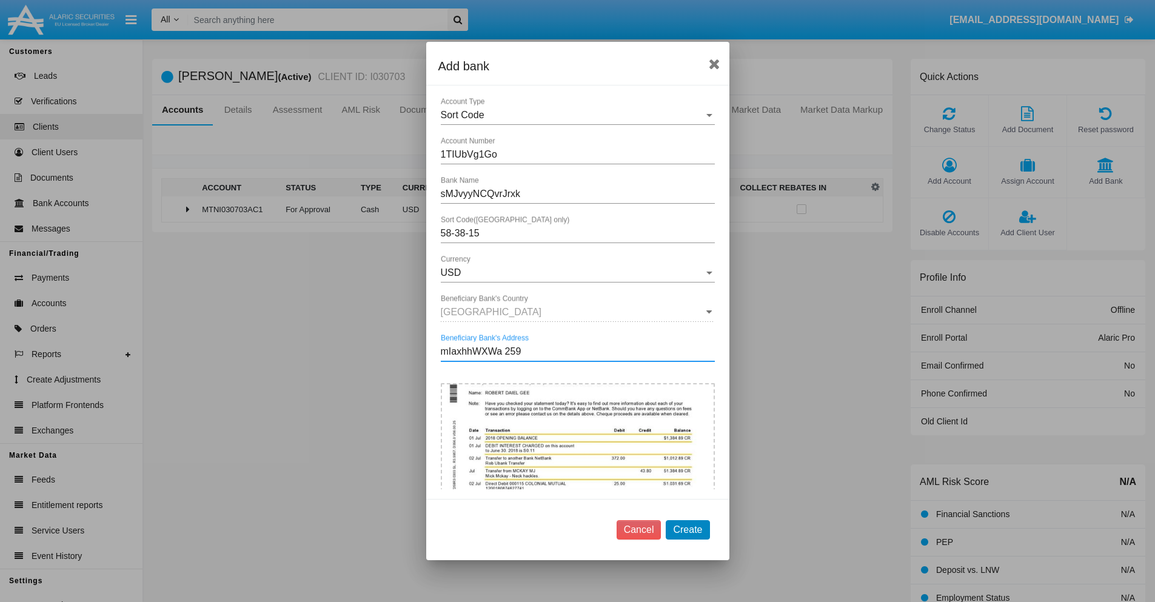
click at [688, 529] on button "Create" at bounding box center [688, 529] width 44 height 19
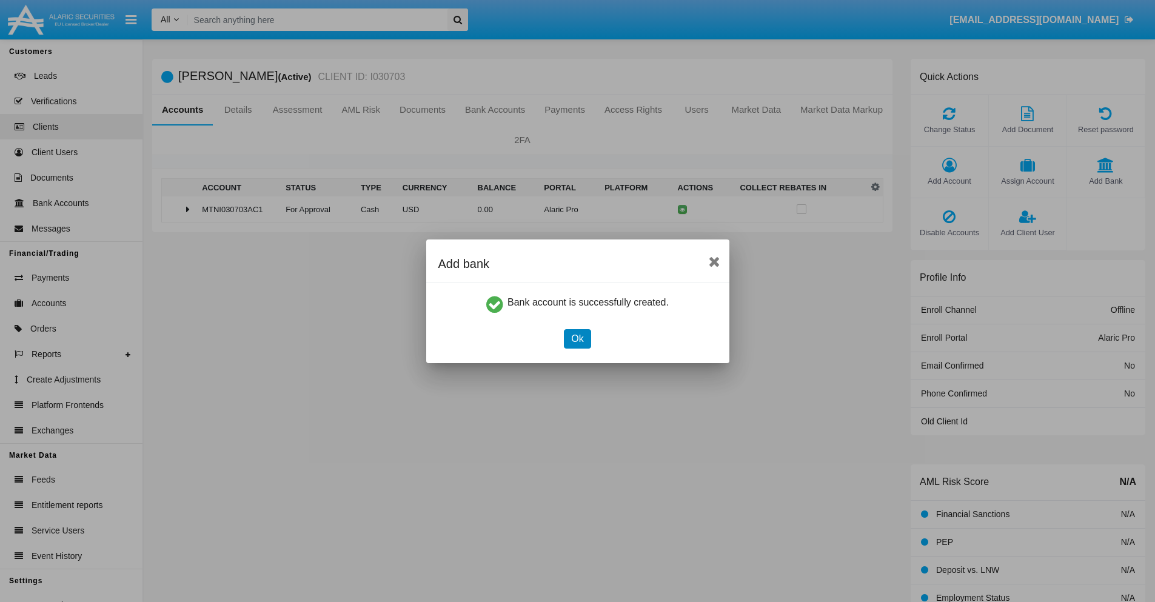
click at [577, 338] on button "Ok" at bounding box center [577, 338] width 27 height 19
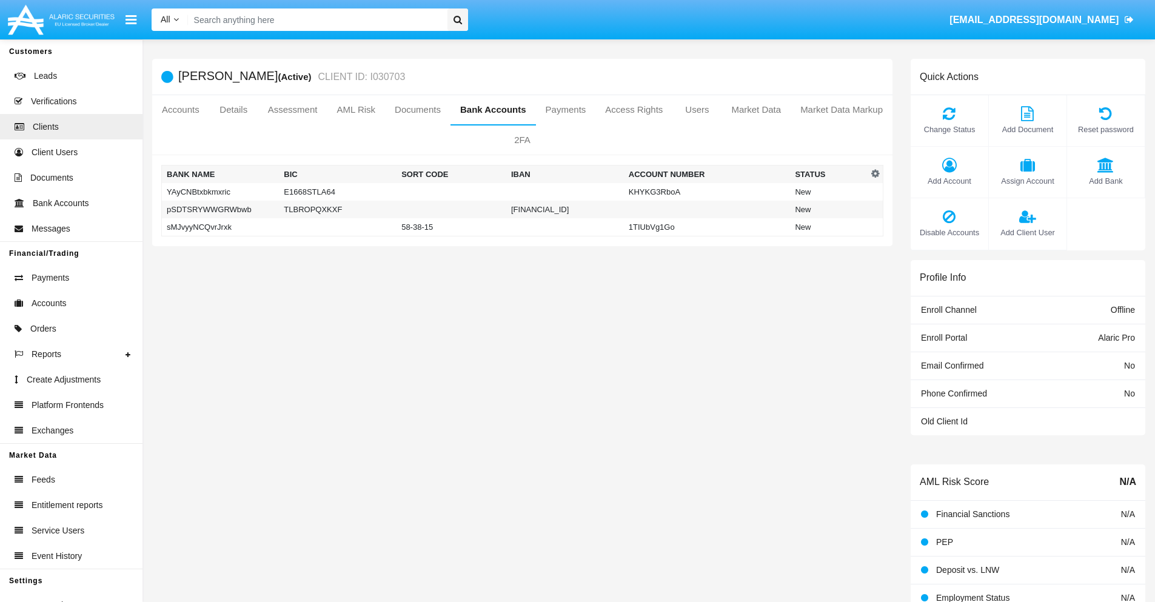
click at [220, 227] on td "sMJvyyNCQvrJrxk" at bounding box center [221, 227] width 118 height 18
